Goal: Information Seeking & Learning: Learn about a topic

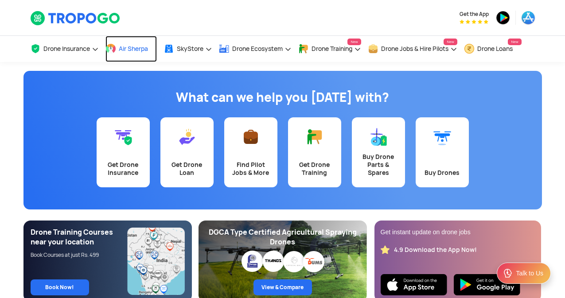
click at [105, 36] on link "Air Sherpa" at bounding box center [130, 49] width 51 height 26
click at [129, 49] on span "Air Sherpa" at bounding box center [133, 48] width 29 height 7
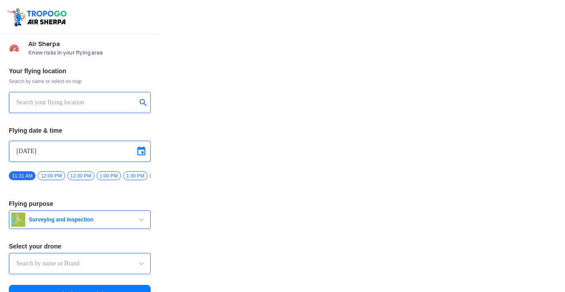
type input "Lookout VTOL_Tactical"
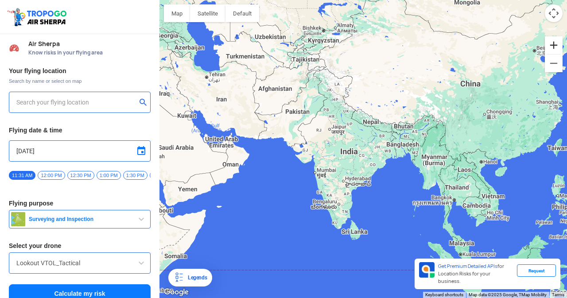
click at [554, 47] on button "Zoom in" at bounding box center [554, 45] width 18 height 18
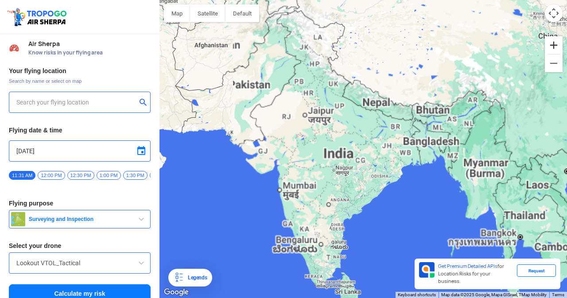
click at [554, 47] on button "Zoom in" at bounding box center [554, 45] width 18 height 18
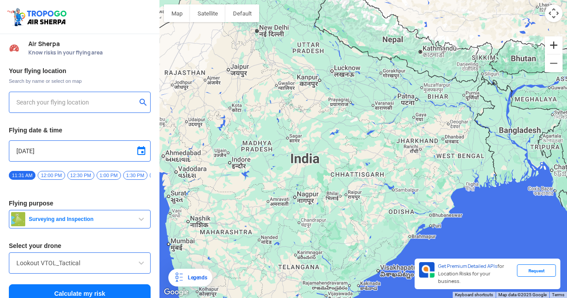
click at [558, 44] on button "Zoom in" at bounding box center [554, 45] width 18 height 18
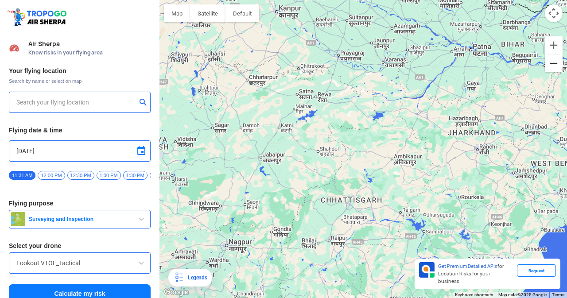
click at [551, 65] on button "Zoom out" at bounding box center [554, 64] width 18 height 18
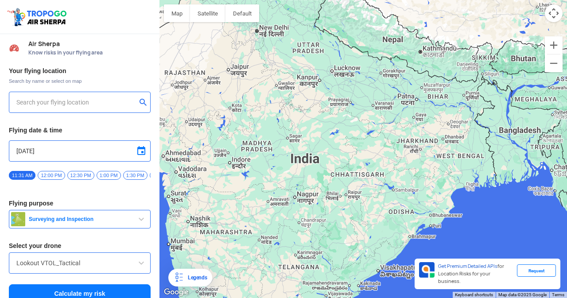
click at [375, 267] on div at bounding box center [364, 149] width 408 height 298
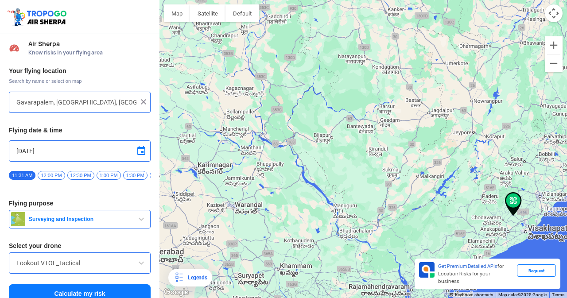
click at [34, 105] on input "Gavarapalem, [GEOGRAPHIC_DATA], [GEOGRAPHIC_DATA]" at bounding box center [76, 102] width 120 height 11
type input "[STREET_ADDRESS]"
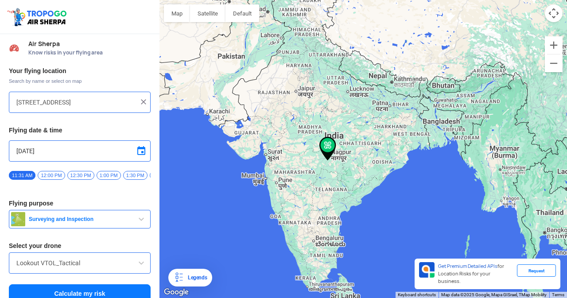
click at [140, 102] on img at bounding box center [143, 102] width 9 height 9
click at [104, 99] on input "text" at bounding box center [76, 102] width 120 height 11
type input "[GEOGRAPHIC_DATA], [GEOGRAPHIC_DATA] 530049, [GEOGRAPHIC_DATA]"
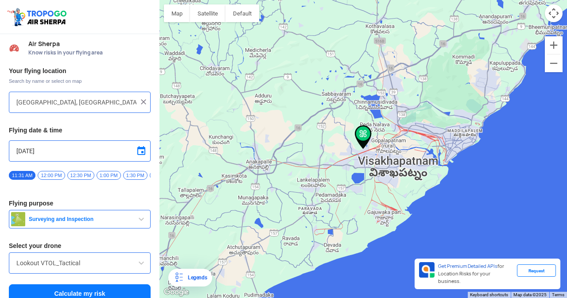
scroll to position [14, 0]
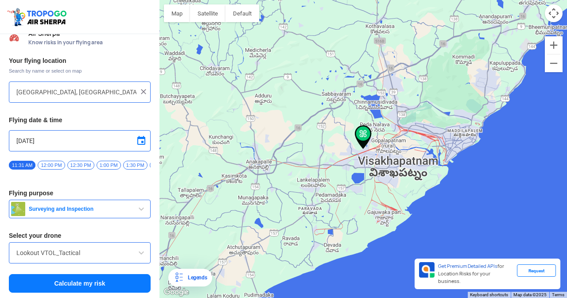
click at [362, 133] on img at bounding box center [363, 137] width 17 height 24
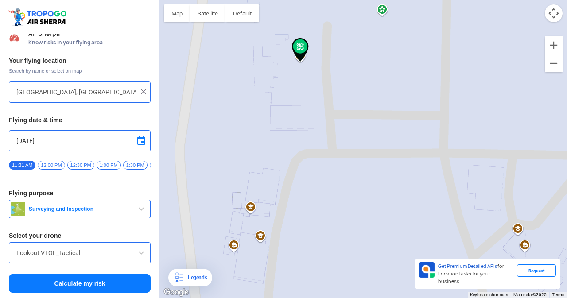
click at [299, 53] on img at bounding box center [300, 50] width 17 height 24
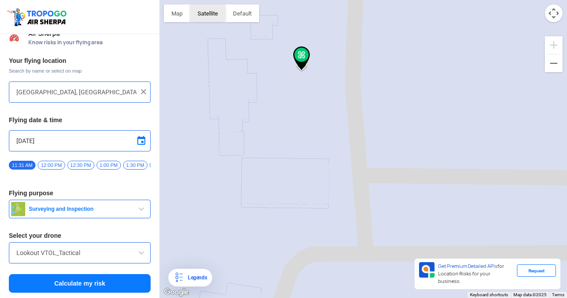
click at [199, 8] on button "Satellite" at bounding box center [207, 13] width 35 height 18
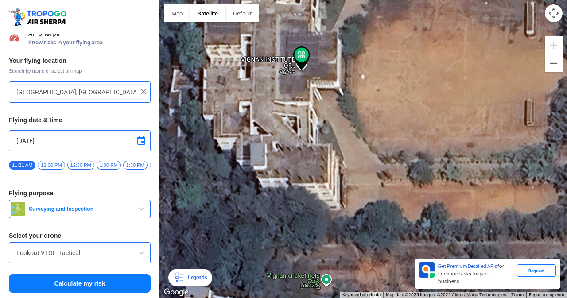
click at [54, 164] on span "12:00 PM" at bounding box center [51, 165] width 27 height 9
click at [67, 213] on button "Surveying and Inspection" at bounding box center [80, 209] width 142 height 19
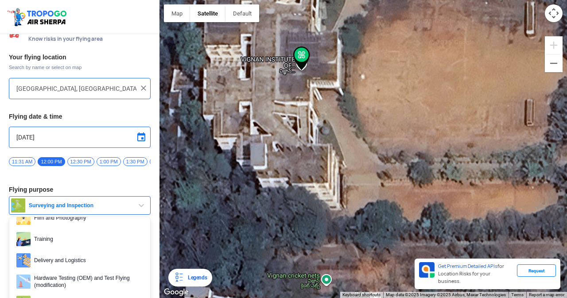
scroll to position [44, 0]
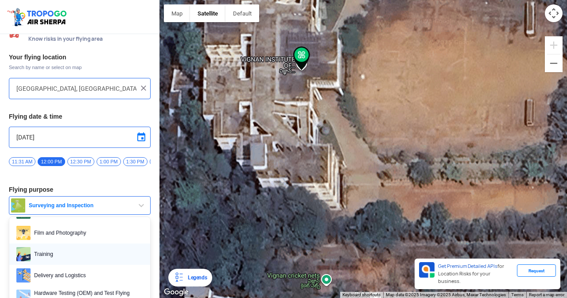
click at [49, 261] on span "Training" at bounding box center [87, 254] width 113 height 14
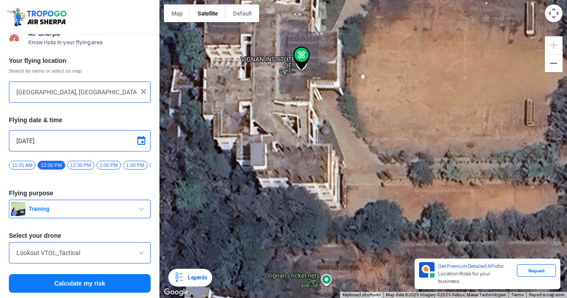
click at [122, 255] on input "Lookout VTOL_Tactical" at bounding box center [79, 253] width 127 height 11
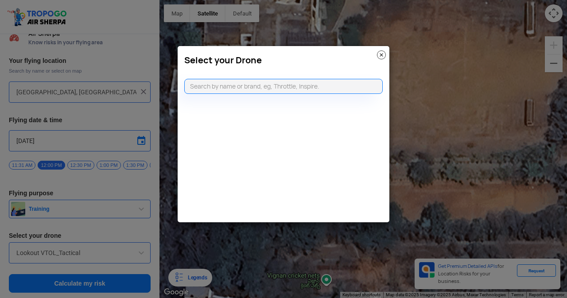
click at [140, 254] on modal-container "Select your Drone" at bounding box center [283, 149] width 567 height 298
click at [381, 55] on img at bounding box center [381, 55] width 9 height 9
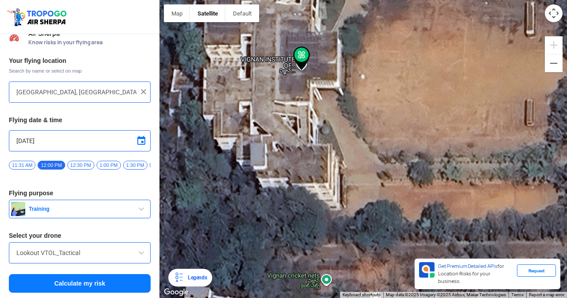
click at [140, 250] on span at bounding box center [141, 253] width 11 height 11
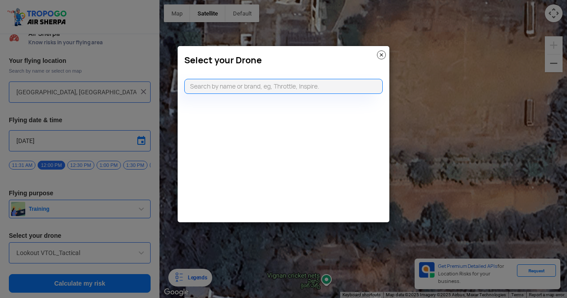
click at [380, 55] on img at bounding box center [381, 55] width 9 height 9
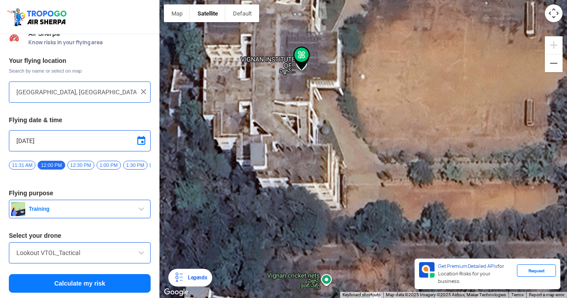
click at [73, 250] on input "Lookout VTOL_Tactical" at bounding box center [79, 253] width 127 height 11
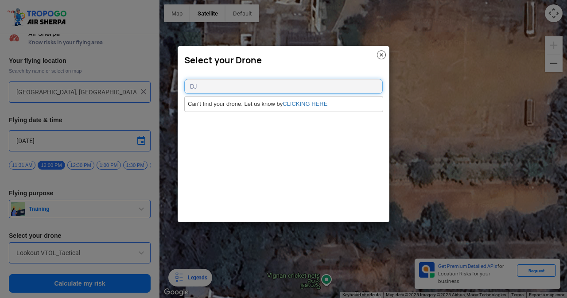
type input "DJ"
click at [377, 53] on div "Select your Drone" at bounding box center [284, 58] width 212 height 24
click at [382, 55] on img at bounding box center [381, 55] width 9 height 9
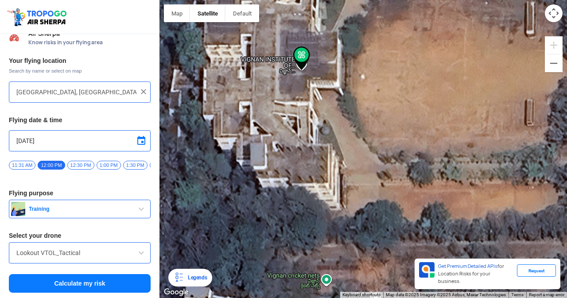
click at [23, 255] on input "Lookout VTOL_Tactical" at bounding box center [79, 253] width 127 height 11
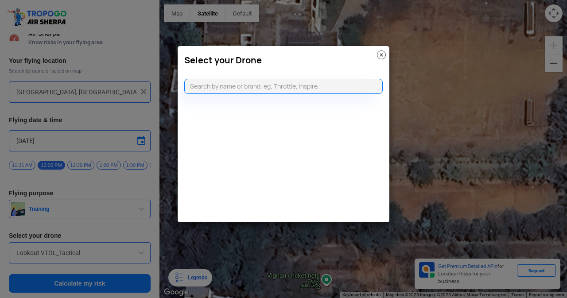
click at [23, 255] on modal-container "Select your Drone" at bounding box center [283, 149] width 567 height 298
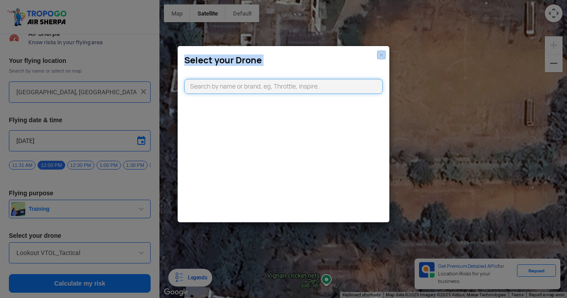
click at [285, 89] on input "text" at bounding box center [283, 86] width 199 height 15
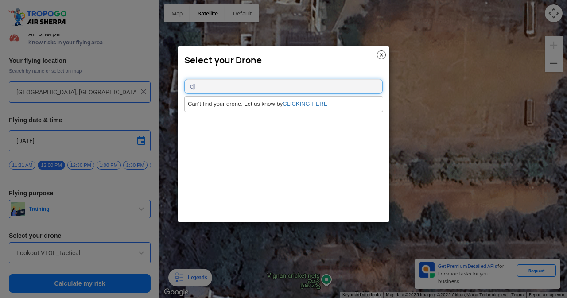
type input "d"
type input "DJI matrice 200 V2"
click at [302, 105] on link "CLICKING HERE" at bounding box center [305, 104] width 45 height 7
click at [304, 101] on link "CLICKING HERE" at bounding box center [305, 104] width 45 height 7
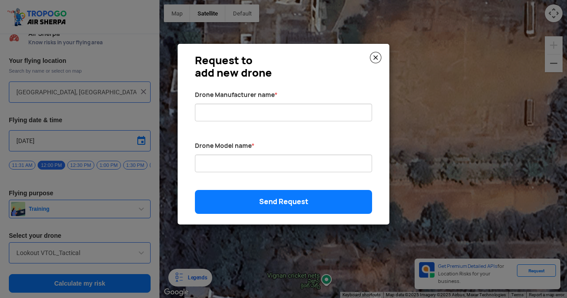
click at [375, 52] on img at bounding box center [376, 58] width 12 height 12
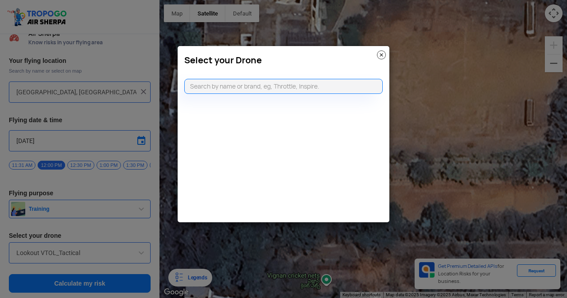
click at [384, 55] on img at bounding box center [381, 55] width 9 height 9
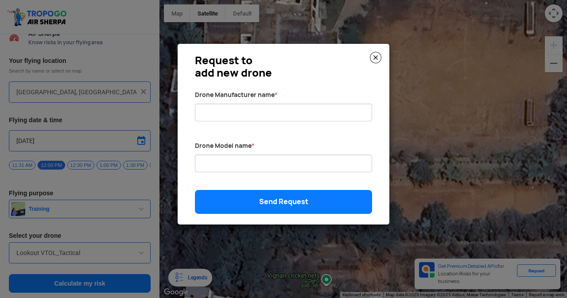
click at [375, 57] on img at bounding box center [376, 58] width 12 height 12
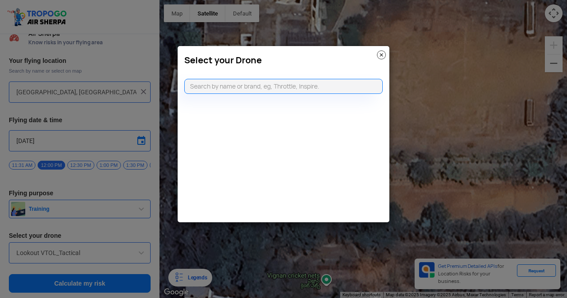
click at [380, 55] on img at bounding box center [381, 55] width 9 height 9
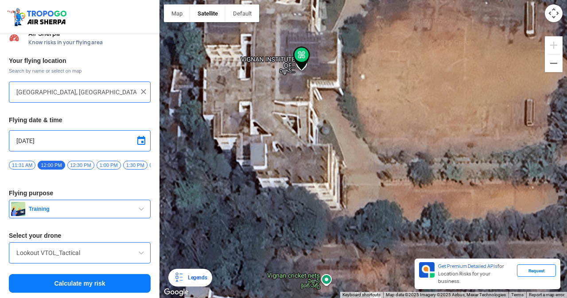
click at [28, 280] on button "Calculate my risk" at bounding box center [80, 283] width 142 height 19
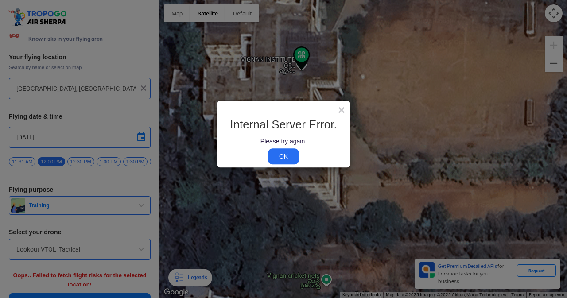
click at [285, 152] on link "OK" at bounding box center [283, 157] width 31 height 16
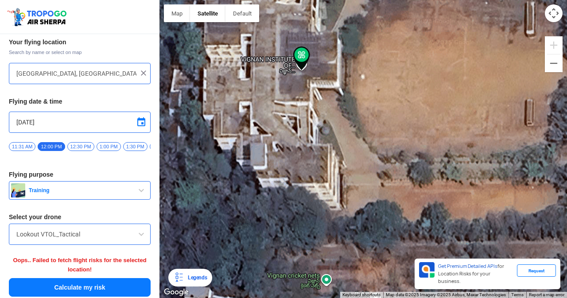
scroll to position [36, 0]
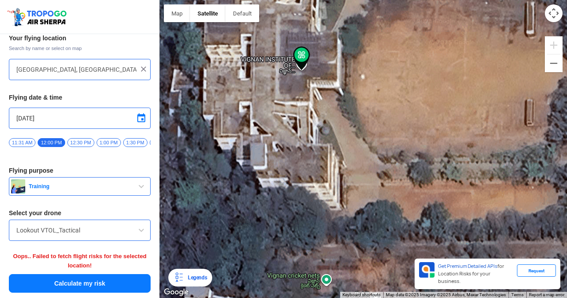
click at [113, 280] on button "Calculate my risk" at bounding box center [80, 283] width 142 height 19
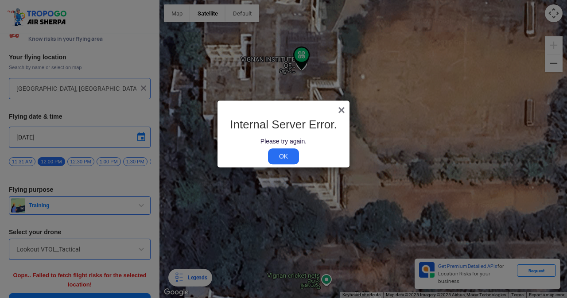
click at [338, 109] on span "×" at bounding box center [341, 110] width 7 height 14
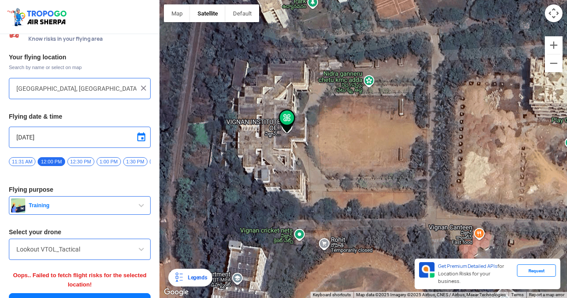
click at [142, 255] on span at bounding box center [141, 249] width 11 height 11
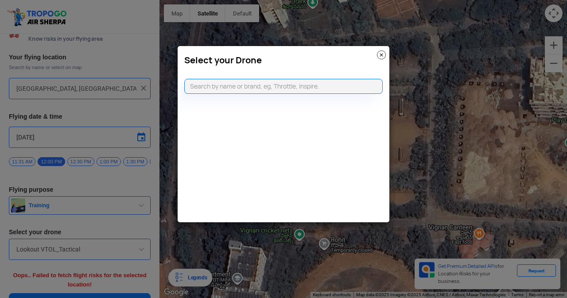
click at [141, 251] on modal-container "Select your Drone" at bounding box center [283, 149] width 567 height 298
click at [381, 56] on img at bounding box center [381, 55] width 9 height 9
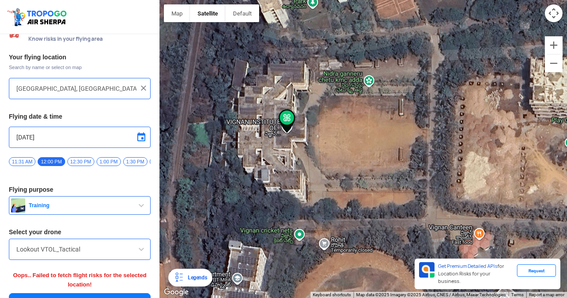
click at [321, 187] on div at bounding box center [364, 149] width 408 height 298
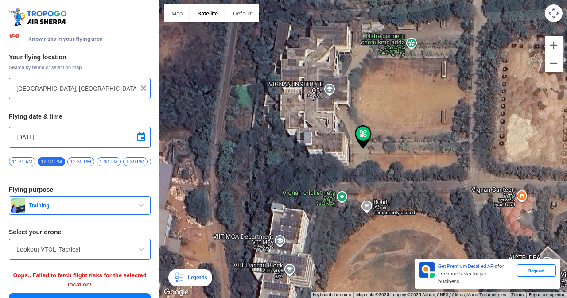
scroll to position [36, 0]
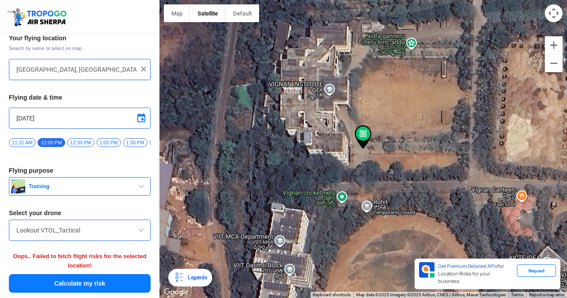
click at [78, 285] on button "Calculate my risk" at bounding box center [80, 283] width 142 height 19
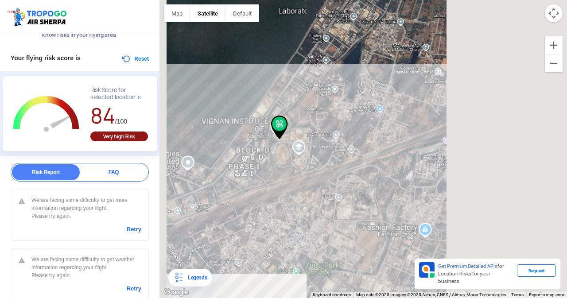
scroll to position [27, 0]
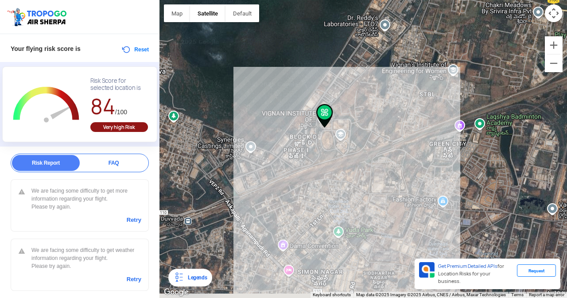
drag, startPoint x: 353, startPoint y: 99, endPoint x: 410, endPoint y: 92, distance: 57.2
click at [410, 92] on div at bounding box center [364, 149] width 408 height 298
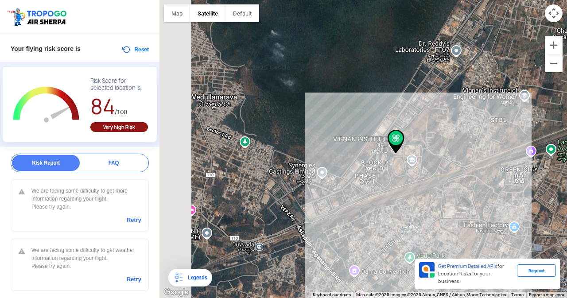
drag, startPoint x: 410, startPoint y: 92, endPoint x: 481, endPoint y: 118, distance: 76.0
click at [481, 118] on div at bounding box center [364, 149] width 408 height 298
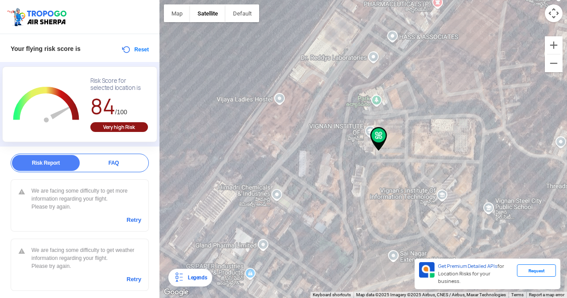
drag, startPoint x: 179, startPoint y: 187, endPoint x: 256, endPoint y: 101, distance: 115.8
click at [256, 101] on div at bounding box center [364, 149] width 408 height 298
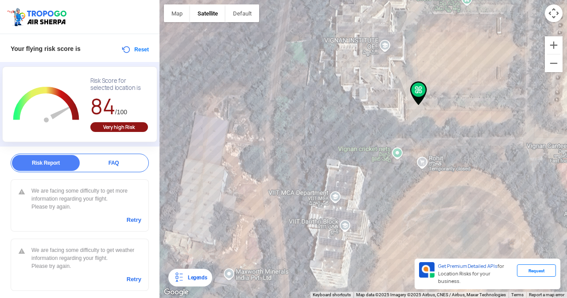
click at [127, 50] on button "Reset" at bounding box center [135, 49] width 28 height 11
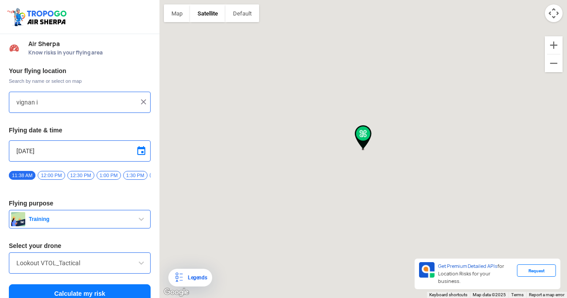
type input "[GEOGRAPHIC_DATA], [GEOGRAPHIC_DATA] 530049, [GEOGRAPHIC_DATA]"
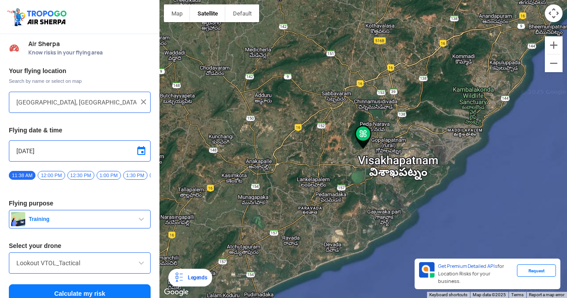
scroll to position [14, 0]
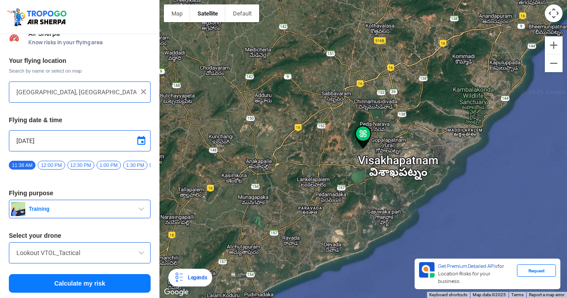
click at [139, 87] on img at bounding box center [143, 91] width 9 height 9
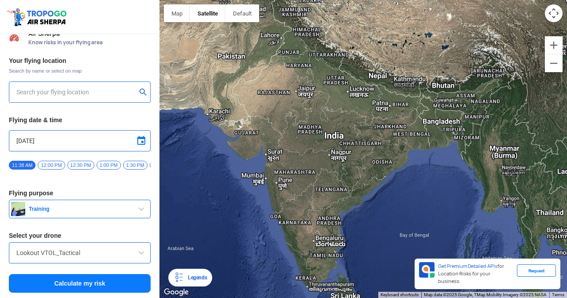
click at [119, 90] on input "text" at bounding box center [76, 92] width 120 height 11
type input "D"
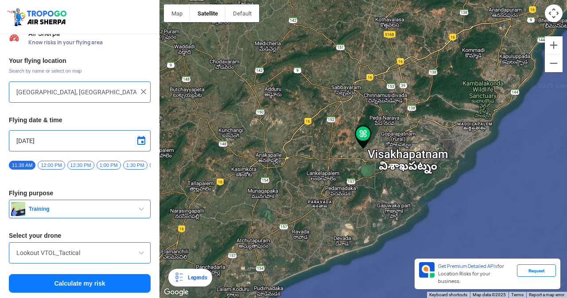
click at [84, 284] on button "Calculate my risk" at bounding box center [80, 283] width 142 height 19
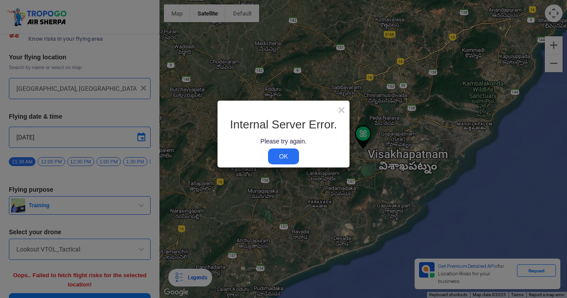
click at [268, 155] on div "OK" at bounding box center [283, 156] width 119 height 9
click at [276, 156] on link "OK" at bounding box center [283, 157] width 31 height 16
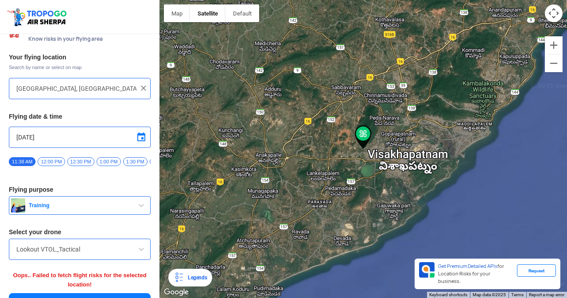
click at [93, 260] on div "Lookout VTOL_Tactical" at bounding box center [80, 249] width 142 height 21
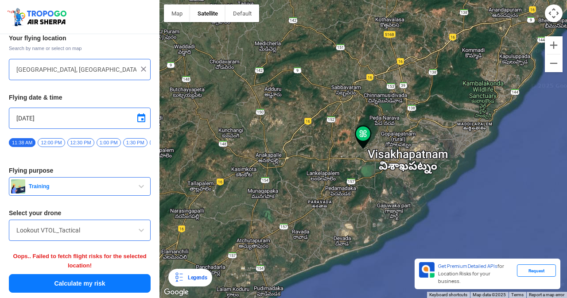
click at [107, 290] on button "Calculate my risk" at bounding box center [80, 283] width 142 height 19
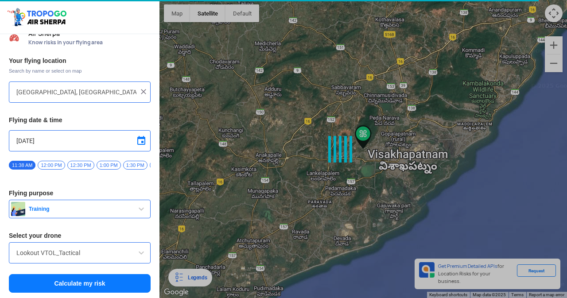
scroll to position [14, 0]
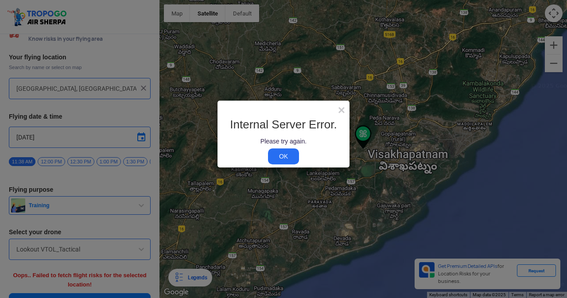
click at [289, 155] on link "OK" at bounding box center [283, 157] width 31 height 16
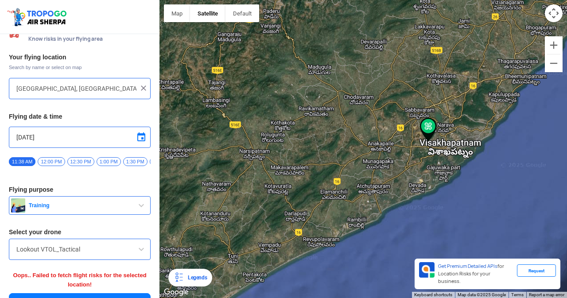
drag, startPoint x: 259, startPoint y: 164, endPoint x: 408, endPoint y: 132, distance: 152.8
click at [408, 132] on div at bounding box center [364, 149] width 408 height 298
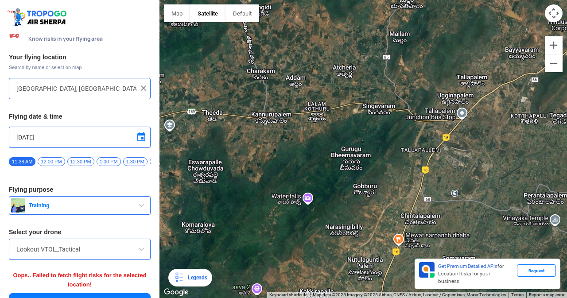
drag, startPoint x: 343, startPoint y: 210, endPoint x: 474, endPoint y: 75, distance: 188.0
click at [514, 74] on div at bounding box center [364, 149] width 408 height 298
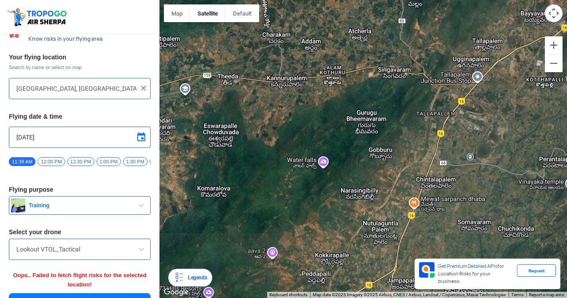
click at [219, 17] on button "Satellite" at bounding box center [207, 13] width 35 height 18
click at [240, 27] on label "Labels" at bounding box center [239, 30] width 23 height 9
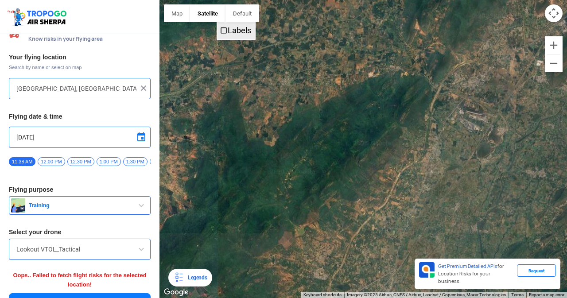
click at [240, 27] on label "Labels" at bounding box center [239, 30] width 23 height 9
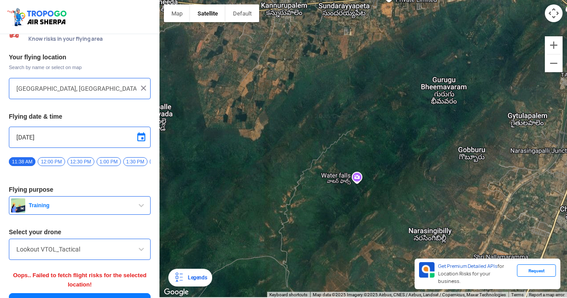
drag, startPoint x: 347, startPoint y: 213, endPoint x: 317, endPoint y: 192, distance: 36.9
click at [317, 192] on div at bounding box center [364, 149] width 408 height 298
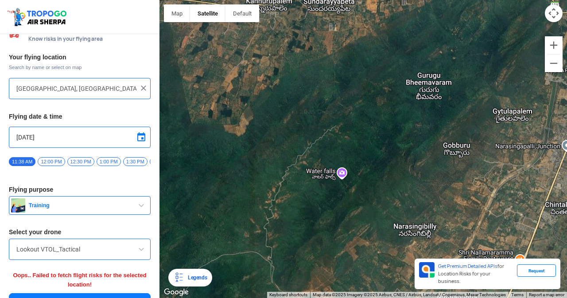
drag, startPoint x: 334, startPoint y: 187, endPoint x: 318, endPoint y: 182, distance: 16.6
click at [318, 182] on div at bounding box center [364, 149] width 408 height 298
click at [340, 174] on div at bounding box center [364, 149] width 408 height 298
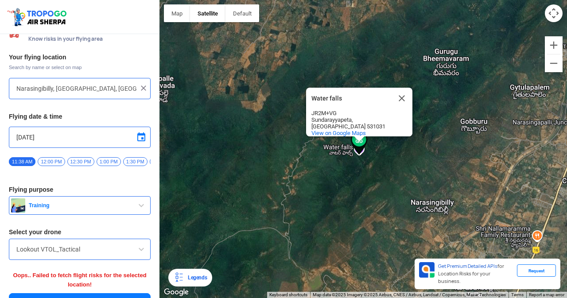
click at [345, 170] on div "Water falls Water falls JR2M+VG [GEOGRAPHIC_DATA], [GEOGRAPHIC_DATA] 531031 Vie…" at bounding box center [364, 149] width 408 height 298
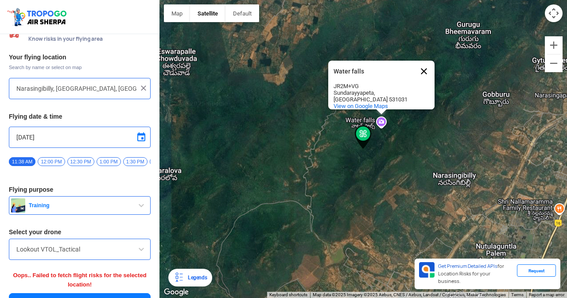
click at [426, 65] on button "Close" at bounding box center [424, 71] width 21 height 21
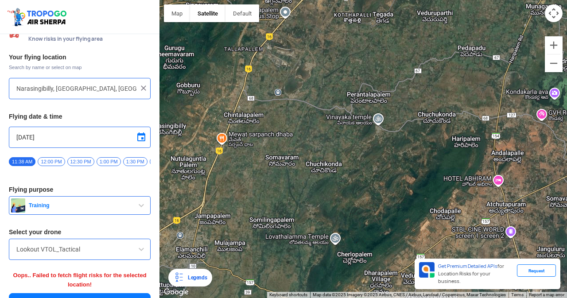
drag, startPoint x: 333, startPoint y: 170, endPoint x: 121, endPoint y: 120, distance: 218.0
click at [122, 121] on div "Location Risk Score Air Sherpa Know risks in your flying area Your flying locat…" at bounding box center [283, 149] width 567 height 298
click at [121, 120] on div "Your flying location Search by name or select on map [GEOGRAPHIC_DATA], [GEOGRA…" at bounding box center [80, 183] width 160 height 269
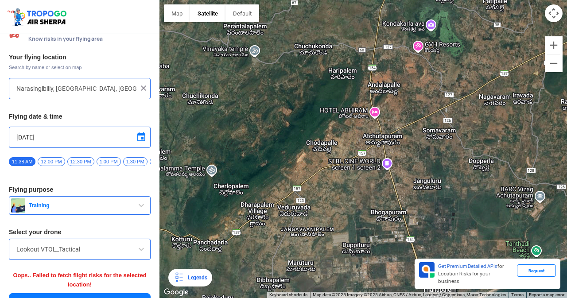
drag, startPoint x: 393, startPoint y: 128, endPoint x: 272, endPoint y: 62, distance: 137.8
click at [272, 62] on div at bounding box center [364, 149] width 408 height 298
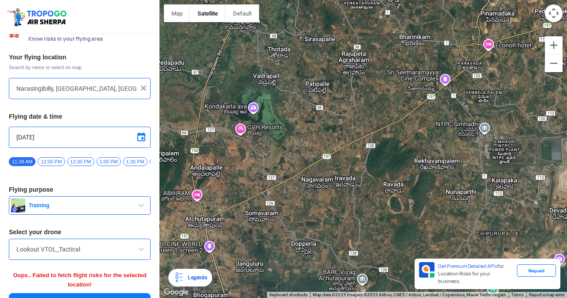
drag, startPoint x: 310, startPoint y: 233, endPoint x: 130, endPoint y: 314, distance: 197.6
click at [130, 298] on html "Location Risk Score Air Sherpa Know risks in your flying area Your flying locat…" at bounding box center [283, 149] width 567 height 298
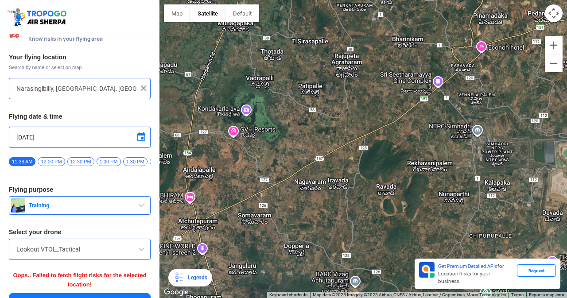
drag, startPoint x: 465, startPoint y: 130, endPoint x: 361, endPoint y: 120, distance: 105.1
click at [362, 120] on div at bounding box center [364, 149] width 408 height 298
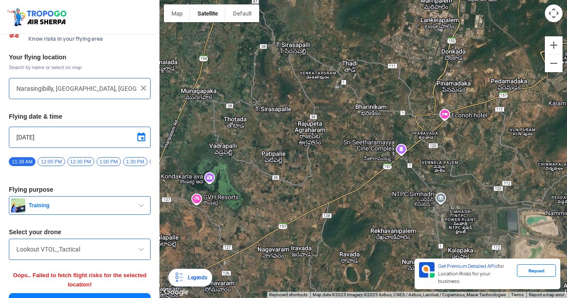
drag, startPoint x: 353, startPoint y: 149, endPoint x: 513, endPoint y: 260, distance: 195.0
click at [513, 260] on div at bounding box center [364, 149] width 408 height 298
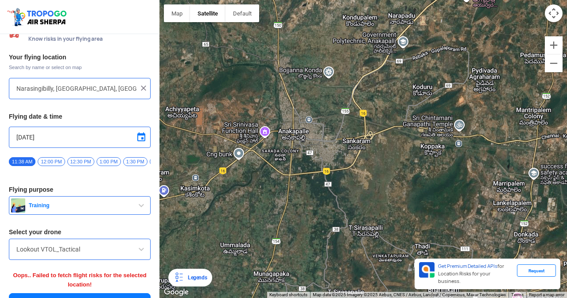
drag, startPoint x: 311, startPoint y: 122, endPoint x: 357, endPoint y: 305, distance: 188.8
click at [357, 298] on html "Location Risk Score Air Sherpa Know risks in your flying area Your flying locat…" at bounding box center [283, 149] width 567 height 298
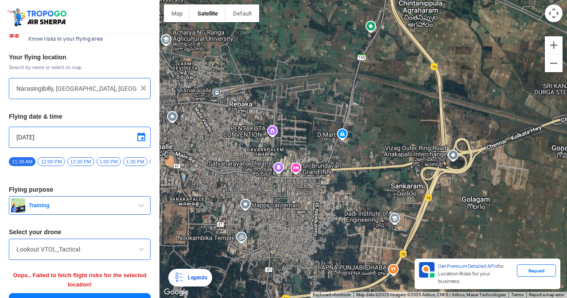
drag, startPoint x: 332, startPoint y: 144, endPoint x: 260, endPoint y: 198, distance: 89.5
click at [249, 235] on div at bounding box center [364, 149] width 408 height 298
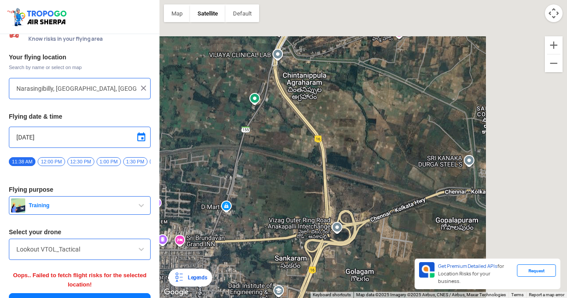
drag, startPoint x: 189, startPoint y: 252, endPoint x: 168, endPoint y: 260, distance: 22.5
click at [168, 260] on div at bounding box center [364, 149] width 408 height 298
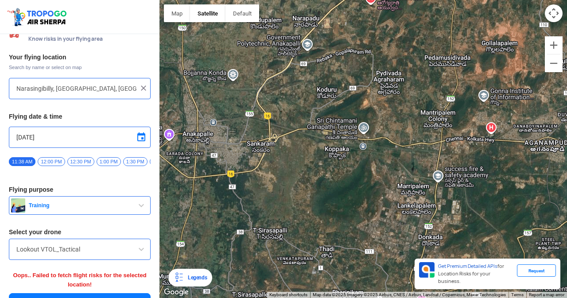
drag, startPoint x: 385, startPoint y: 164, endPoint x: 325, endPoint y: 102, distance: 85.6
click at [325, 102] on div at bounding box center [364, 149] width 408 height 298
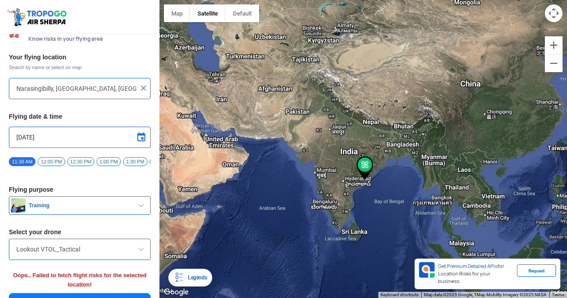
drag, startPoint x: 287, startPoint y: 190, endPoint x: 377, endPoint y: 161, distance: 94.9
click at [418, 161] on div at bounding box center [364, 149] width 408 height 298
drag, startPoint x: 398, startPoint y: 191, endPoint x: 414, endPoint y: 141, distance: 52.1
click at [425, 129] on div at bounding box center [364, 149] width 408 height 298
drag, startPoint x: 302, startPoint y: 203, endPoint x: 421, endPoint y: 152, distance: 129.3
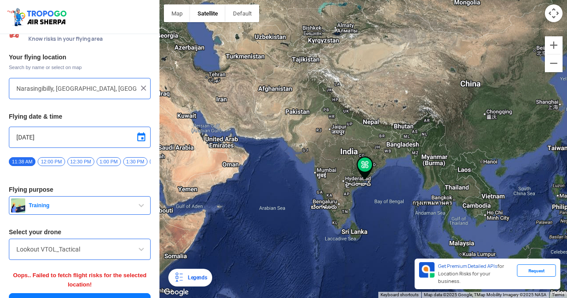
click at [421, 152] on div at bounding box center [364, 149] width 408 height 298
drag, startPoint x: 437, startPoint y: 137, endPoint x: 338, endPoint y: 89, distance: 109.2
click at [348, 88] on div at bounding box center [364, 149] width 408 height 298
drag, startPoint x: 286, startPoint y: 153, endPoint x: 349, endPoint y: 94, distance: 86.2
click at [349, 94] on div at bounding box center [364, 149] width 408 height 298
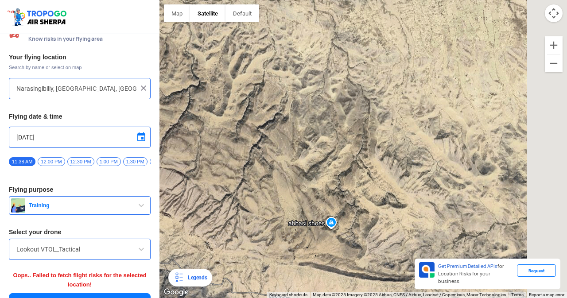
drag, startPoint x: 384, startPoint y: 141, endPoint x: 0, endPoint y: 34, distance: 399.1
click at [0, 34] on div "Location Risk Score Air Sherpa Know risks in your flying area Your flying locat…" at bounding box center [283, 149] width 567 height 298
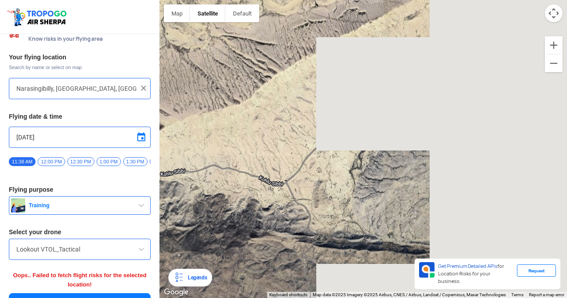
drag, startPoint x: 503, startPoint y: 167, endPoint x: 0, endPoint y: 89, distance: 509.1
click at [0, 89] on div "Location Risk Score Air Sherpa Know risks in your flying area Your flying locat…" at bounding box center [283, 149] width 567 height 298
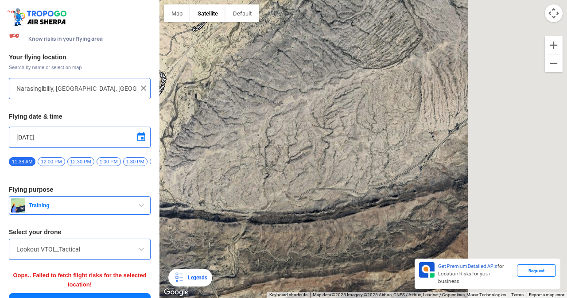
drag, startPoint x: 567, startPoint y: 185, endPoint x: 100, endPoint y: 135, distance: 469.8
click at [100, 135] on div "Location Risk Score Air Sherpa Know risks in your flying area Your flying locat…" at bounding box center [283, 149] width 567 height 298
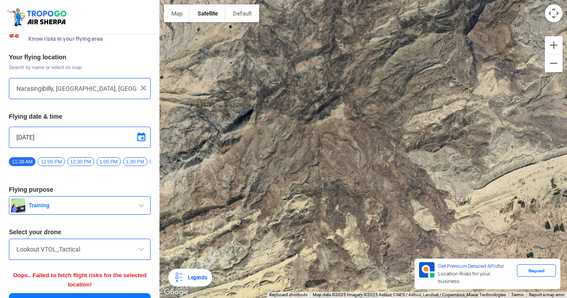
scroll to position [36, 0]
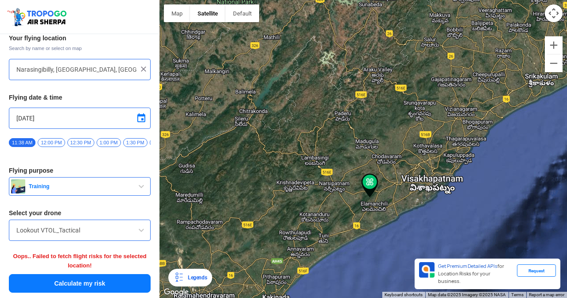
drag, startPoint x: 377, startPoint y: 32, endPoint x: 371, endPoint y: 147, distance: 115.0
click at [371, 147] on div at bounding box center [364, 149] width 408 height 298
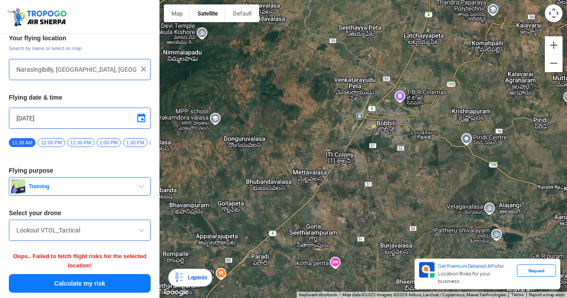
drag, startPoint x: 512, startPoint y: 7, endPoint x: 470, endPoint y: 122, distance: 123.0
click at [470, 122] on div at bounding box center [364, 149] width 408 height 298
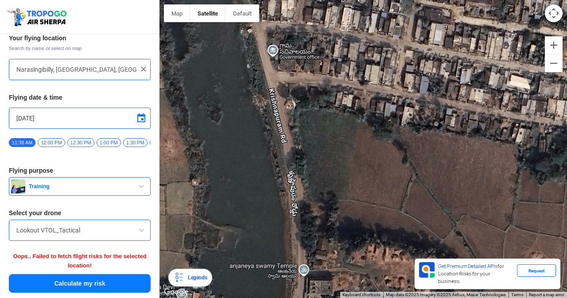
drag, startPoint x: 466, startPoint y: 97, endPoint x: 337, endPoint y: 91, distance: 129.1
click at [337, 91] on div at bounding box center [364, 149] width 408 height 298
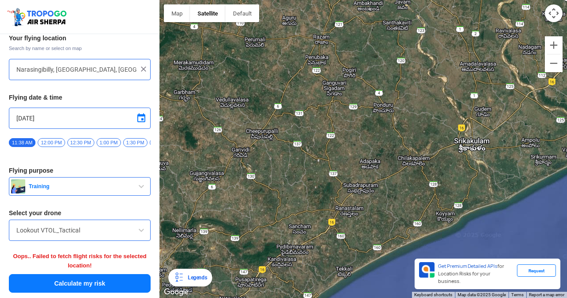
drag, startPoint x: 442, startPoint y: 117, endPoint x: 181, endPoint y: 22, distance: 277.9
click at [148, 6] on div "Location Risk Score Air Sherpa Know risks in your flying area Your flying locat…" at bounding box center [283, 149] width 567 height 298
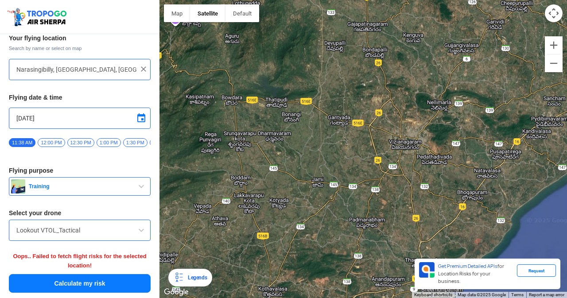
drag, startPoint x: 240, startPoint y: 92, endPoint x: 487, endPoint y: -39, distance: 279.0
click at [487, 0] on html "Location Risk Score Air Sherpa Know risks in your flying area Your flying locat…" at bounding box center [283, 149] width 567 height 298
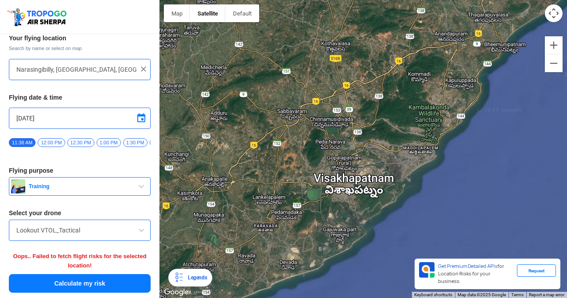
drag, startPoint x: 308, startPoint y: 193, endPoint x: 363, endPoint y: -38, distance: 237.3
click at [363, 0] on html "Location Risk Score Air Sherpa Know risks in your flying area Your flying locat…" at bounding box center [283, 149] width 567 height 298
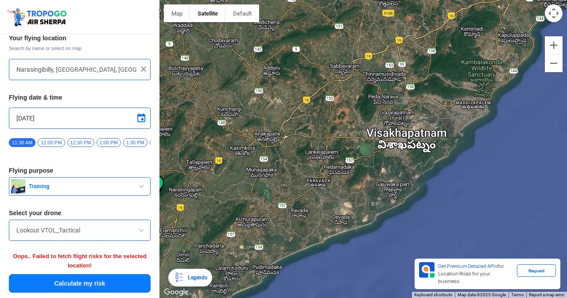
drag, startPoint x: 308, startPoint y: 160, endPoint x: 320, endPoint y: 146, distance: 18.8
click at [320, 146] on div at bounding box center [364, 149] width 408 height 298
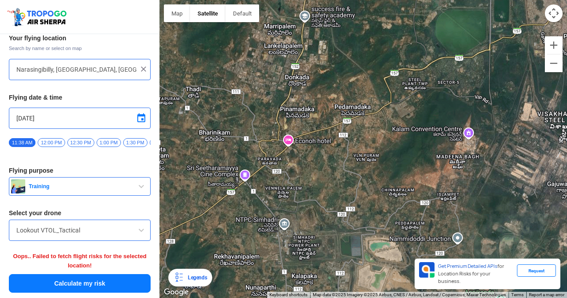
drag, startPoint x: 353, startPoint y: 258, endPoint x: 309, endPoint y: 128, distance: 136.7
click at [309, 128] on div at bounding box center [364, 149] width 408 height 298
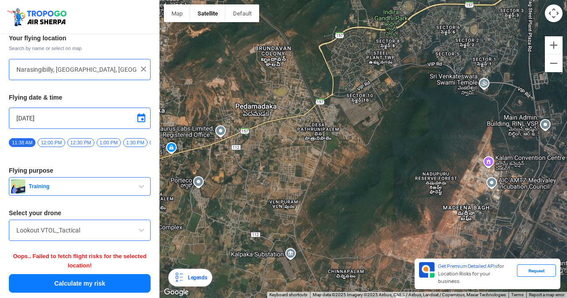
drag, startPoint x: 336, startPoint y: 186, endPoint x: 153, endPoint y: 207, distance: 184.2
click at [174, 207] on div at bounding box center [364, 149] width 408 height 298
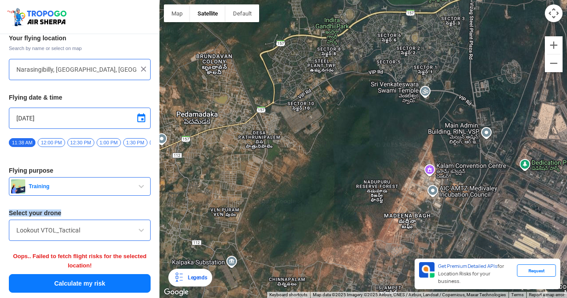
drag, startPoint x: 153, startPoint y: 207, endPoint x: 144, endPoint y: 181, distance: 26.9
click at [141, 182] on div "Your flying location Search by name or select on map [GEOGRAPHIC_DATA], [GEOGRA…" at bounding box center [80, 164] width 160 height 269
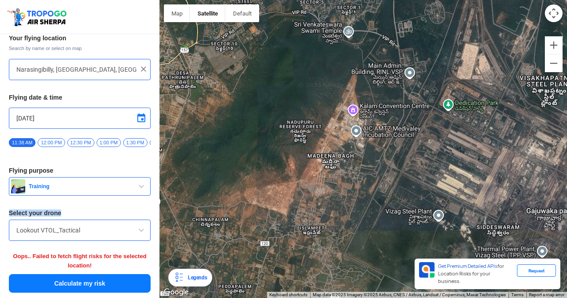
drag, startPoint x: 445, startPoint y: 208, endPoint x: 400, endPoint y: 156, distance: 68.9
click at [400, 156] on div at bounding box center [364, 149] width 408 height 298
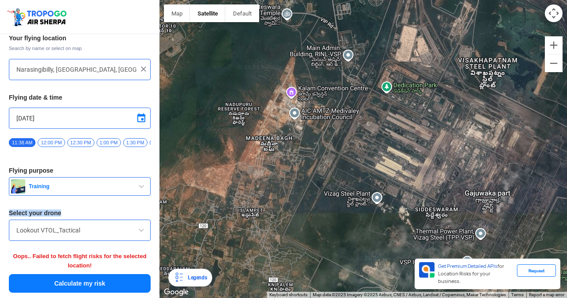
drag, startPoint x: 333, startPoint y: 245, endPoint x: 271, endPoint y: 231, distance: 64.1
click at [271, 231] on div at bounding box center [364, 149] width 408 height 298
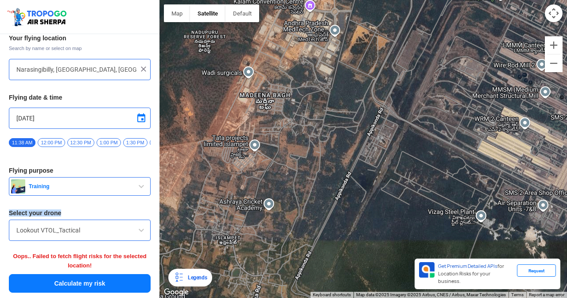
drag, startPoint x: 350, startPoint y: 186, endPoint x: 343, endPoint y: 229, distance: 44.0
click at [343, 229] on div at bounding box center [364, 149] width 408 height 298
click at [50, 69] on input "Narasingibilly, [GEOGRAPHIC_DATA], [GEOGRAPHIC_DATA]" at bounding box center [76, 69] width 120 height 11
type input "a"
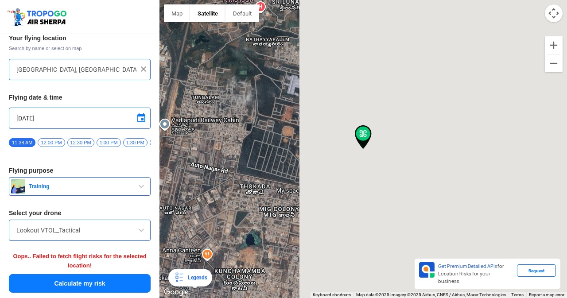
type input "Vizag - Srikakulam Hwy, [GEOGRAPHIC_DATA], [GEOGRAPHIC_DATA], [GEOGRAPHIC_DATA]…"
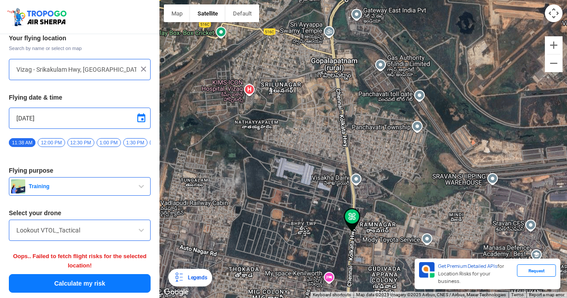
drag, startPoint x: 315, startPoint y: 227, endPoint x: 303, endPoint y: 316, distance: 89.0
click at [303, 298] on html "Location Risk Score Air Sherpa Know risks in your flying area Your flying locat…" at bounding box center [283, 149] width 567 height 298
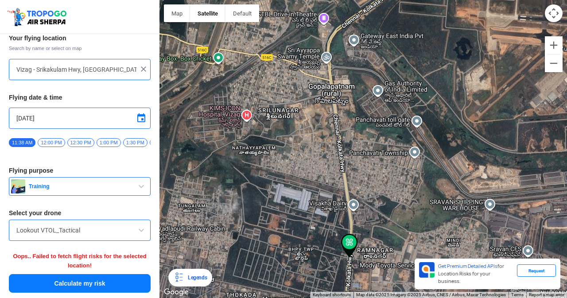
drag, startPoint x: 296, startPoint y: 219, endPoint x: 293, endPoint y: 248, distance: 28.5
click at [293, 248] on div at bounding box center [364, 149] width 408 height 298
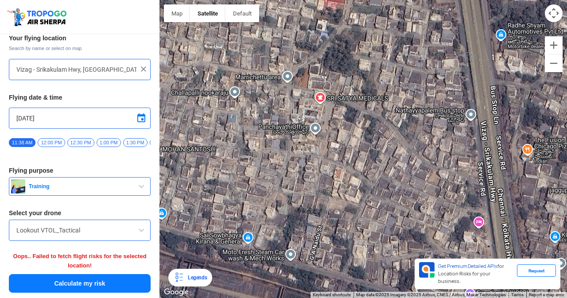
drag, startPoint x: 348, startPoint y: 189, endPoint x: 211, endPoint y: 43, distance: 200.4
click at [211, 43] on div at bounding box center [364, 149] width 408 height 298
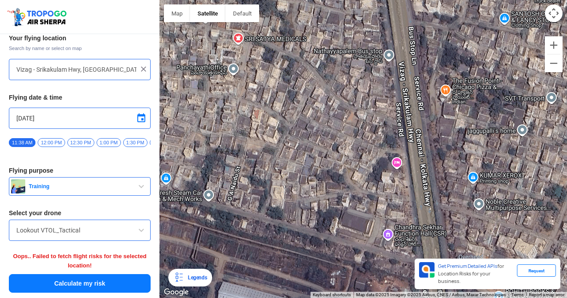
drag, startPoint x: 273, startPoint y: 197, endPoint x: 192, endPoint y: 137, distance: 100.5
click at [192, 137] on div at bounding box center [364, 149] width 408 height 298
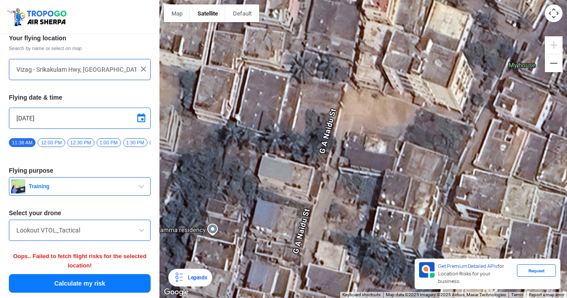
drag, startPoint x: 312, startPoint y: 142, endPoint x: 140, endPoint y: 267, distance: 213.3
click at [141, 266] on div "Location Risk Score Air Sherpa Know risks in your flying area Your flying locat…" at bounding box center [283, 149] width 567 height 298
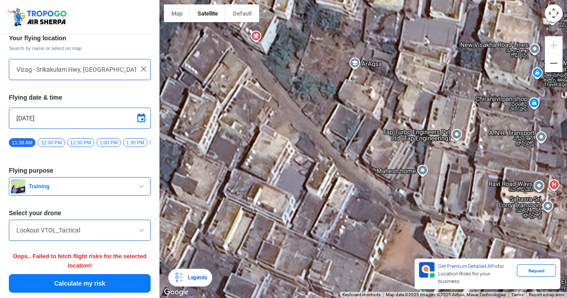
drag, startPoint x: 169, startPoint y: 222, endPoint x: 107, endPoint y: 252, distance: 68.2
click at [78, 281] on div "Location Risk Score Air Sherpa Know risks in your flying area Your flying locat…" at bounding box center [283, 149] width 567 height 298
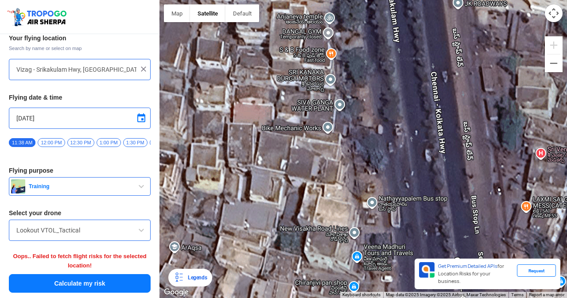
drag, startPoint x: 403, startPoint y: 75, endPoint x: 234, endPoint y: 254, distance: 246.1
click at [234, 254] on div at bounding box center [364, 149] width 408 height 298
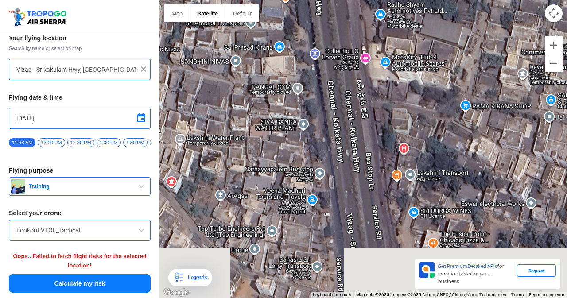
drag, startPoint x: 266, startPoint y: 222, endPoint x: 292, endPoint y: 134, distance: 91.4
click at [292, 134] on div at bounding box center [364, 149] width 408 height 298
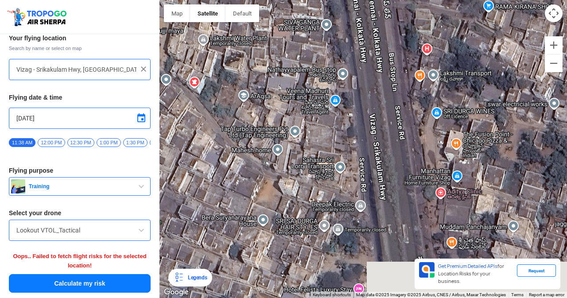
drag, startPoint x: 283, startPoint y: 185, endPoint x: 302, endPoint y: 119, distance: 68.7
click at [302, 119] on div at bounding box center [364, 149] width 408 height 298
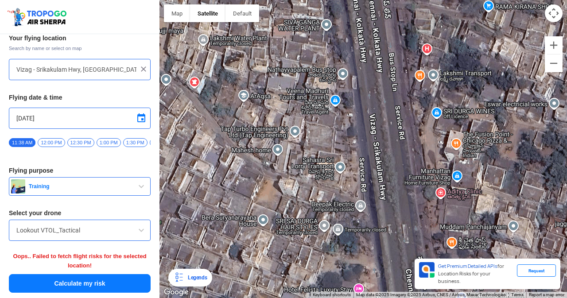
drag, startPoint x: 291, startPoint y: 180, endPoint x: 314, endPoint y: 147, distance: 40.4
click at [314, 147] on div at bounding box center [364, 149] width 408 height 298
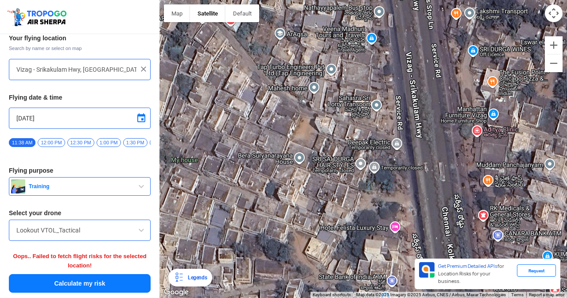
click at [140, 66] on img at bounding box center [143, 69] width 9 height 9
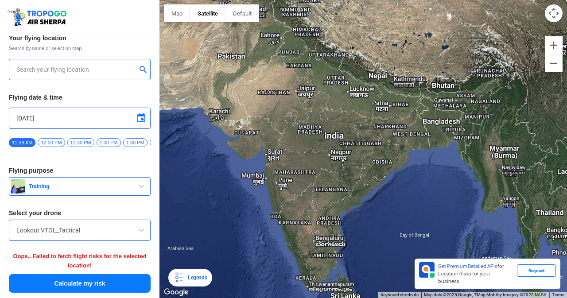
click at [116, 69] on input "text" at bounding box center [76, 69] width 120 height 11
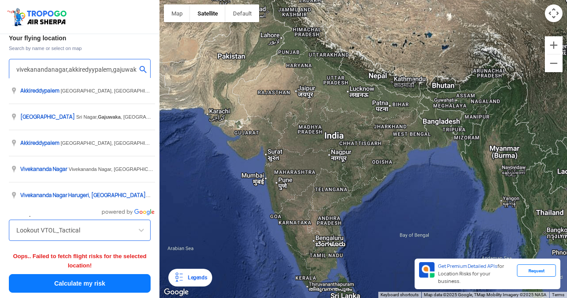
scroll to position [0, 5]
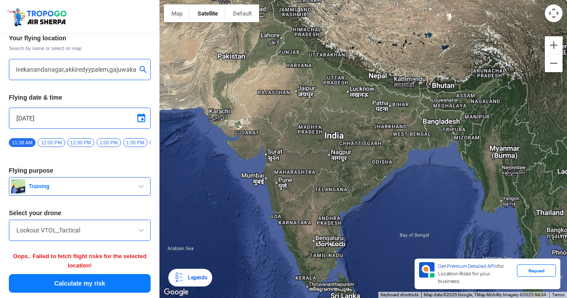
click at [135, 69] on div at bounding box center [79, 69] width 127 height 11
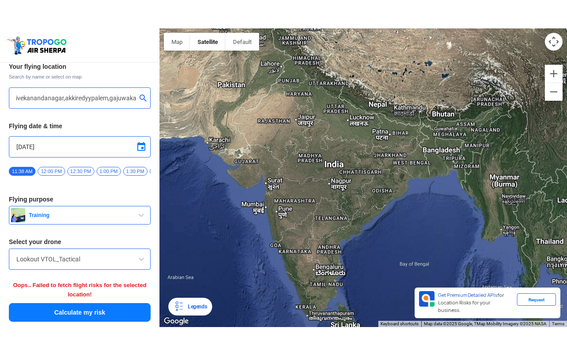
scroll to position [0, 0]
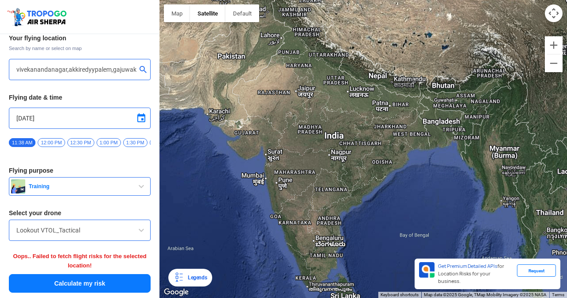
click at [89, 69] on input "vivekanandanagar,akkiredyypalem,gajuwaka" at bounding box center [76, 69] width 120 height 11
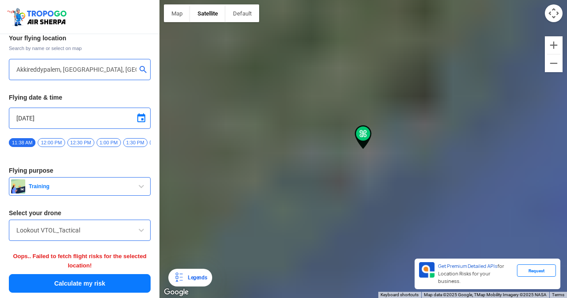
type input "Irra home's, [GEOGRAPHIC_DATA], [GEOGRAPHIC_DATA], [GEOGRAPHIC_DATA] 530012, [G…"
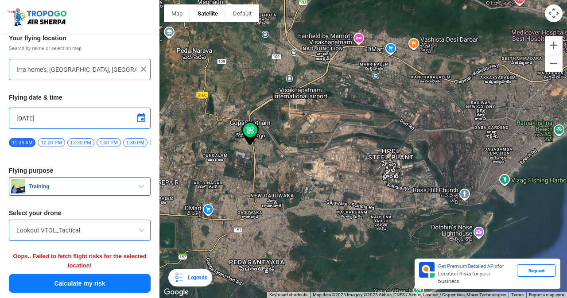
drag, startPoint x: 350, startPoint y: 161, endPoint x: 441, endPoint y: 126, distance: 97.9
click at [441, 126] on div at bounding box center [364, 149] width 408 height 298
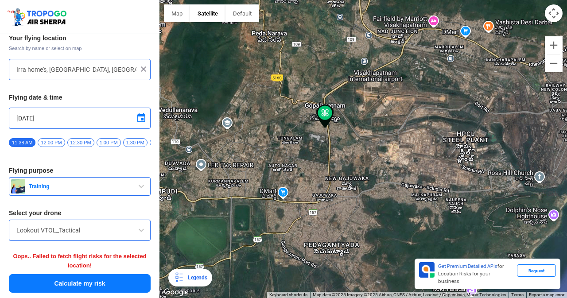
drag, startPoint x: 375, startPoint y: 140, endPoint x: 435, endPoint y: 132, distance: 60.9
click at [435, 132] on div at bounding box center [364, 149] width 408 height 298
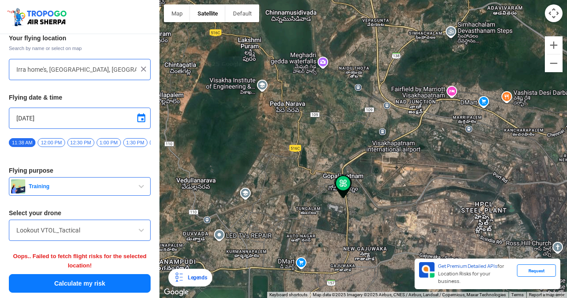
drag, startPoint x: 296, startPoint y: 173, endPoint x: 315, endPoint y: 244, distance: 73.4
click at [315, 244] on div at bounding box center [364, 149] width 408 height 298
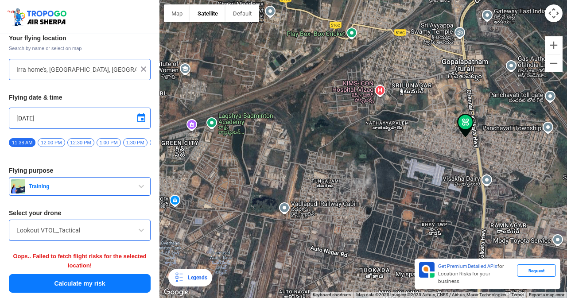
drag, startPoint x: 330, startPoint y: 202, endPoint x: 380, endPoint y: 140, distance: 79.1
click at [335, 177] on div at bounding box center [364, 149] width 408 height 298
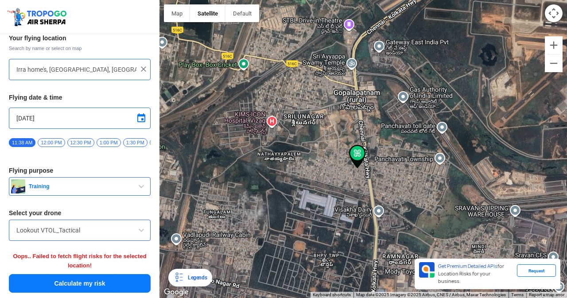
drag, startPoint x: 447, startPoint y: 109, endPoint x: 286, endPoint y: 199, distance: 184.7
click at [286, 199] on div at bounding box center [364, 149] width 408 height 298
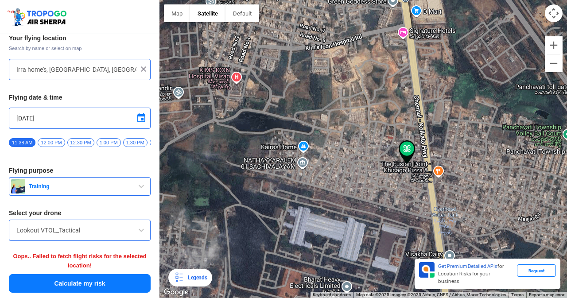
drag, startPoint x: 323, startPoint y: 160, endPoint x: 312, endPoint y: 164, distance: 11.2
click at [312, 164] on div at bounding box center [364, 149] width 408 height 298
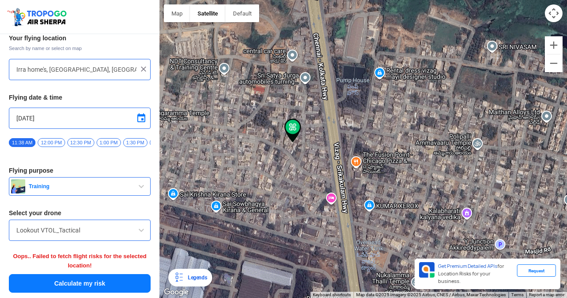
drag, startPoint x: 419, startPoint y: 159, endPoint x: 225, endPoint y: 128, distance: 196.2
click at [225, 128] on div at bounding box center [364, 149] width 408 height 298
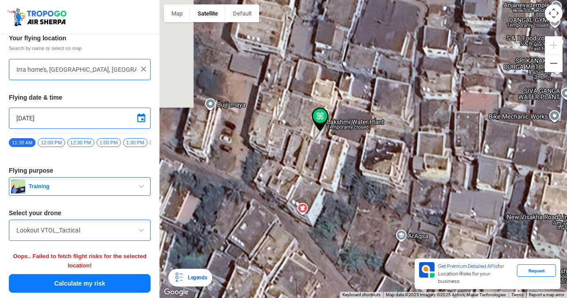
drag, startPoint x: 315, startPoint y: 32, endPoint x: 327, endPoint y: 174, distance: 142.3
click at [327, 174] on div at bounding box center [364, 149] width 408 height 298
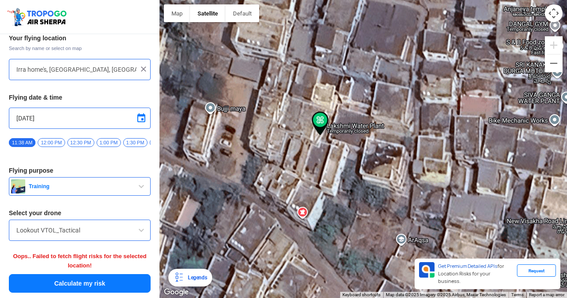
click at [322, 119] on img at bounding box center [320, 124] width 17 height 24
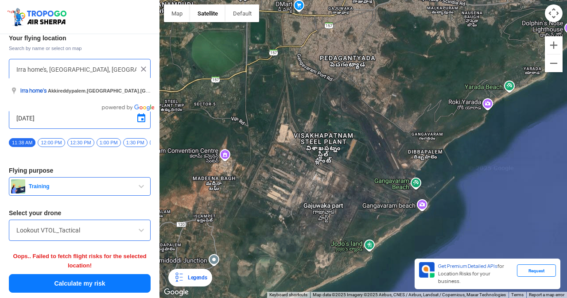
drag, startPoint x: 233, startPoint y: 139, endPoint x: 164, endPoint y: 23, distance: 135.0
click at [164, 23] on div at bounding box center [364, 149] width 408 height 298
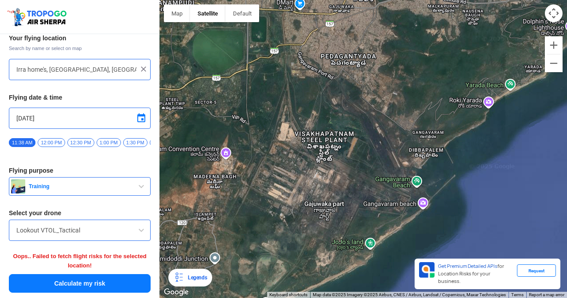
click at [142, 67] on img at bounding box center [143, 69] width 9 height 9
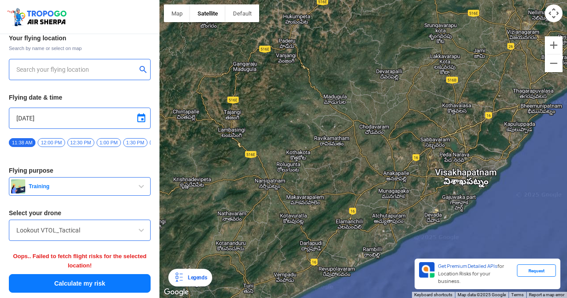
drag, startPoint x: 423, startPoint y: 201, endPoint x: 448, endPoint y: 199, distance: 25.3
click at [448, 199] on div at bounding box center [364, 149] width 408 height 298
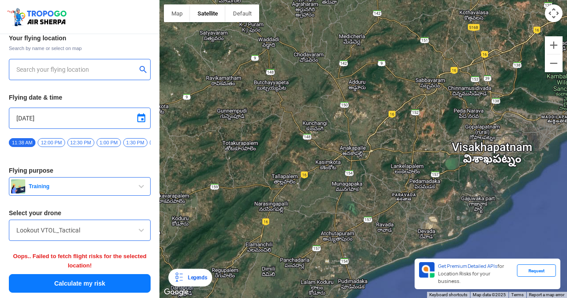
drag, startPoint x: 533, startPoint y: 164, endPoint x: 453, endPoint y: 187, distance: 84.0
click at [453, 187] on div at bounding box center [364, 149] width 408 height 298
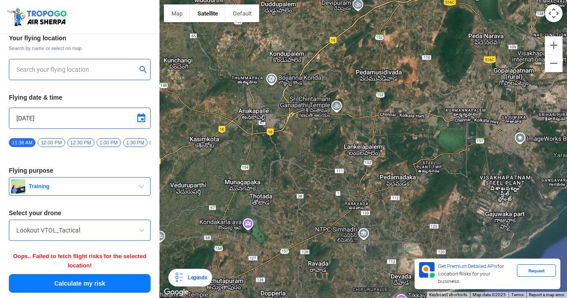
click at [96, 59] on div at bounding box center [80, 69] width 142 height 21
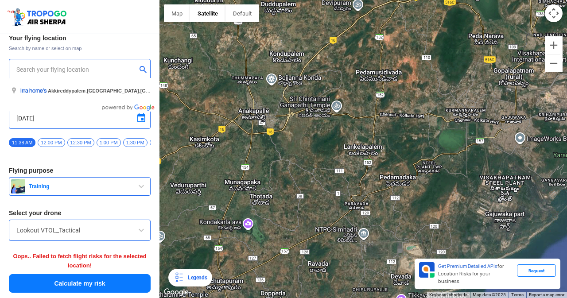
click at [99, 65] on input "text" at bounding box center [76, 69] width 120 height 11
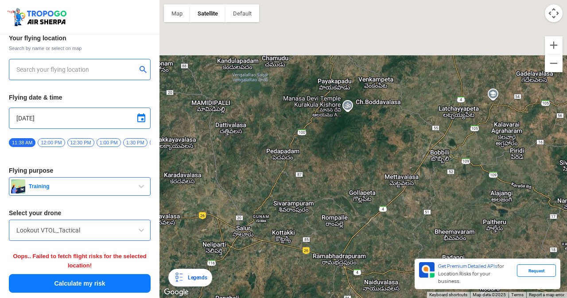
drag, startPoint x: 496, startPoint y: 62, endPoint x: 429, endPoint y: 194, distance: 147.5
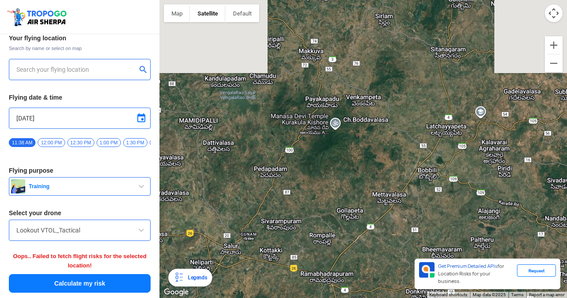
click at [429, 194] on div at bounding box center [364, 149] width 408 height 298
